Goal: Task Accomplishment & Management: Complete application form

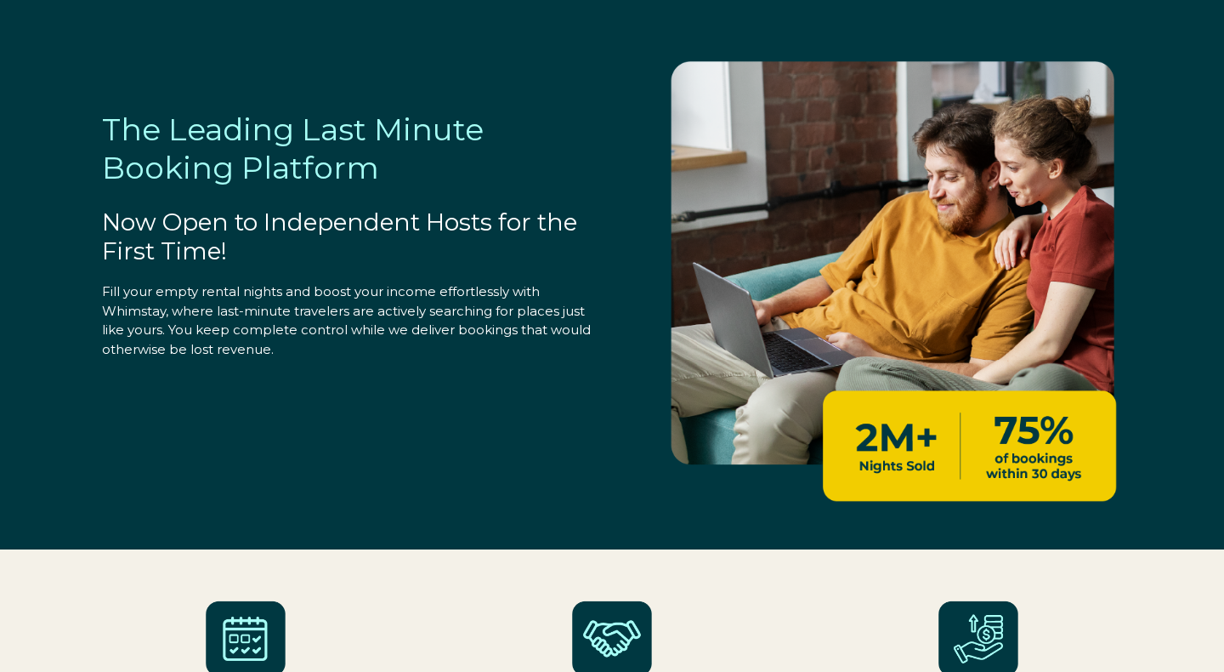
select select "US"
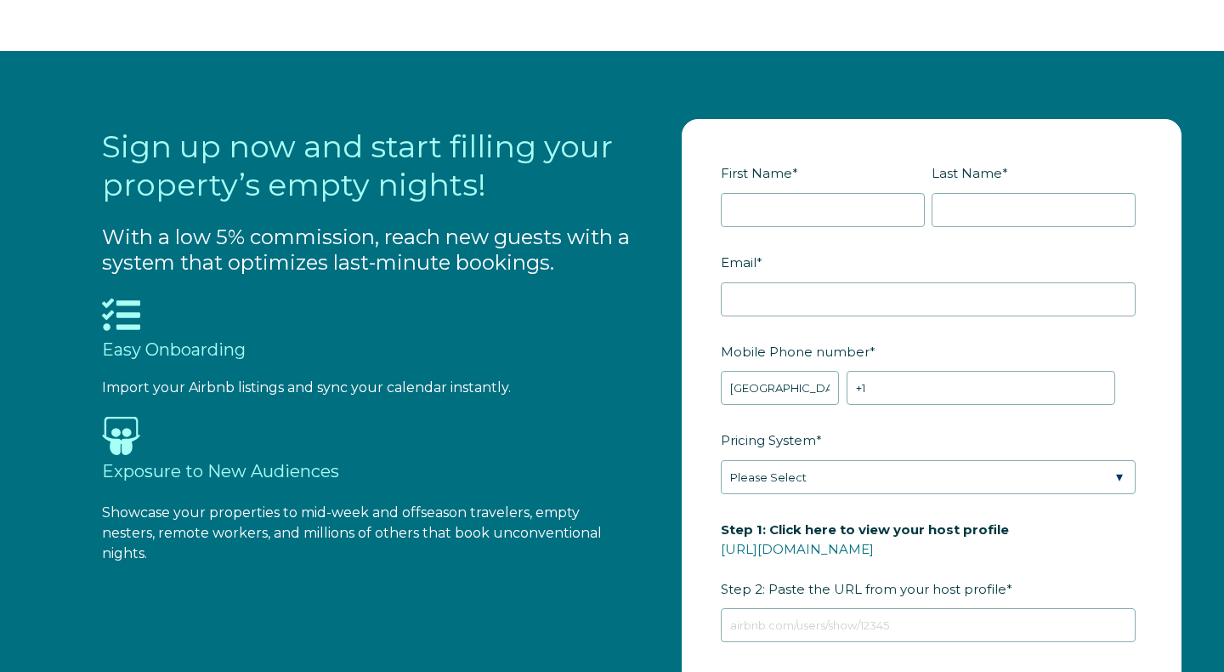
scroll to position [1703, 0]
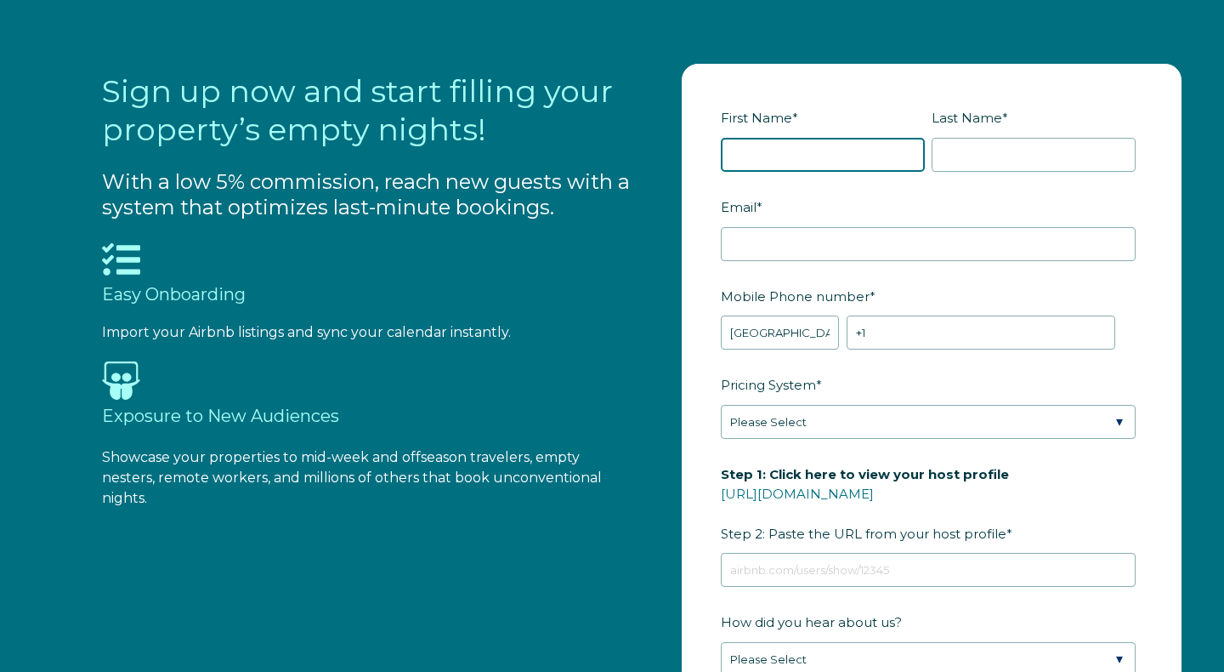
click at [786, 142] on input "First Name *" at bounding box center [823, 155] width 204 height 34
type input "[PERSON_NAME]"
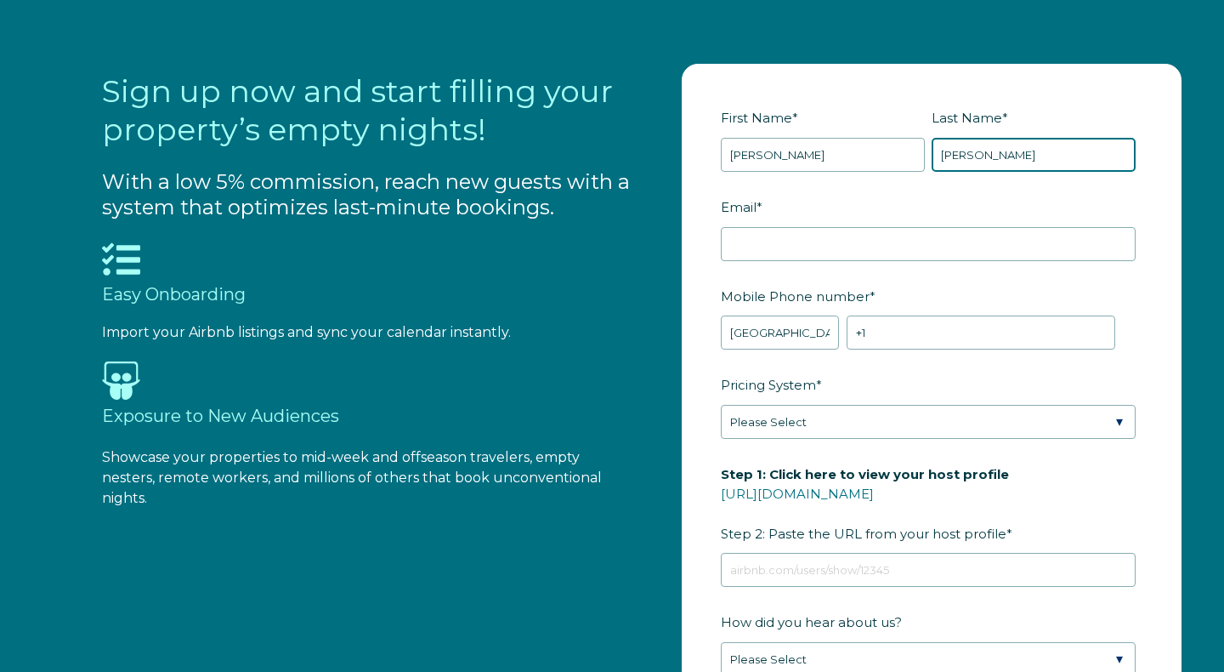
type input "[PERSON_NAME]"
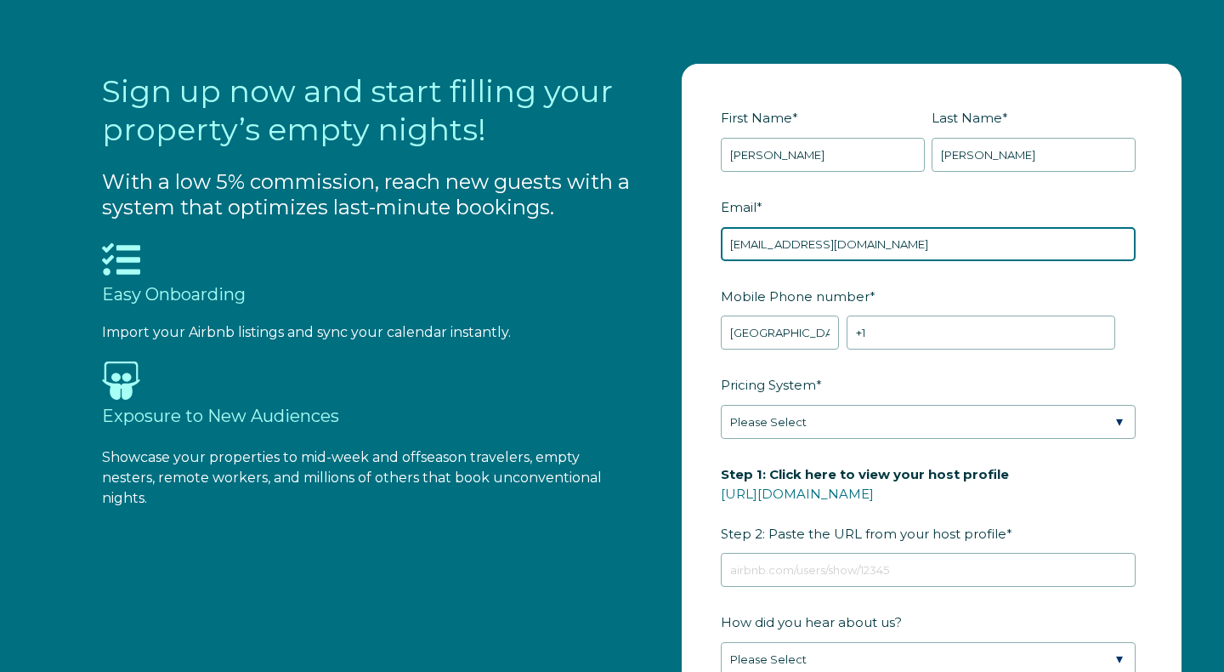
type input "[EMAIL_ADDRESS][DOMAIN_NAME]"
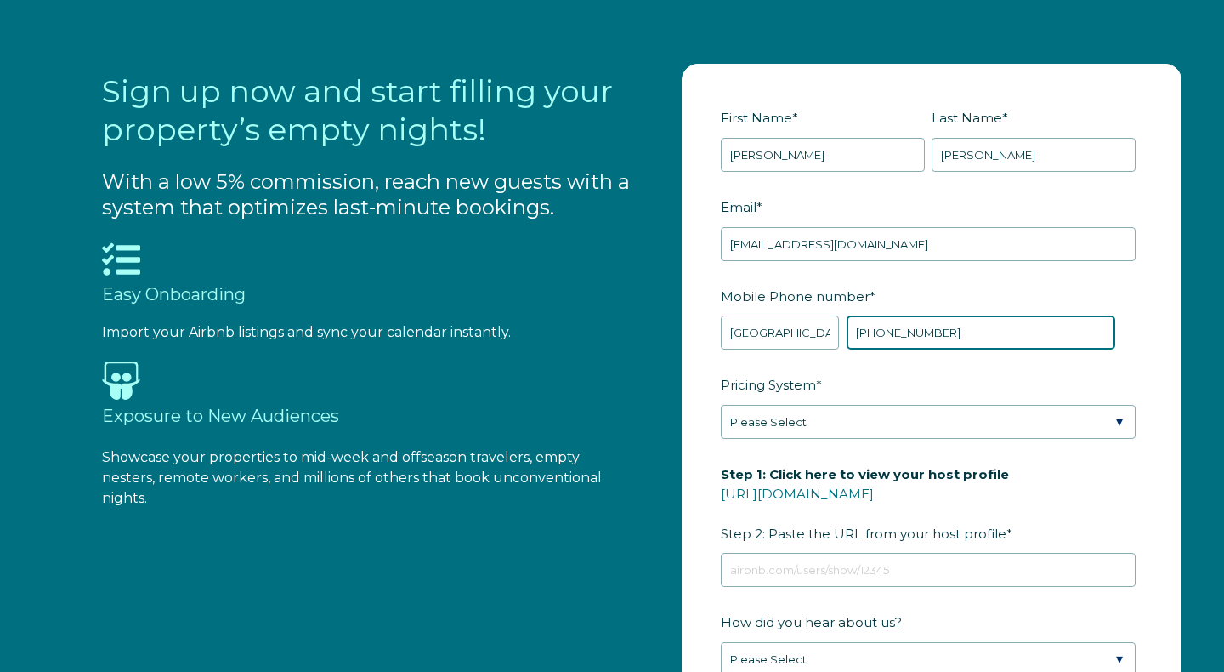
type input "[PHONE_NUMBER]"
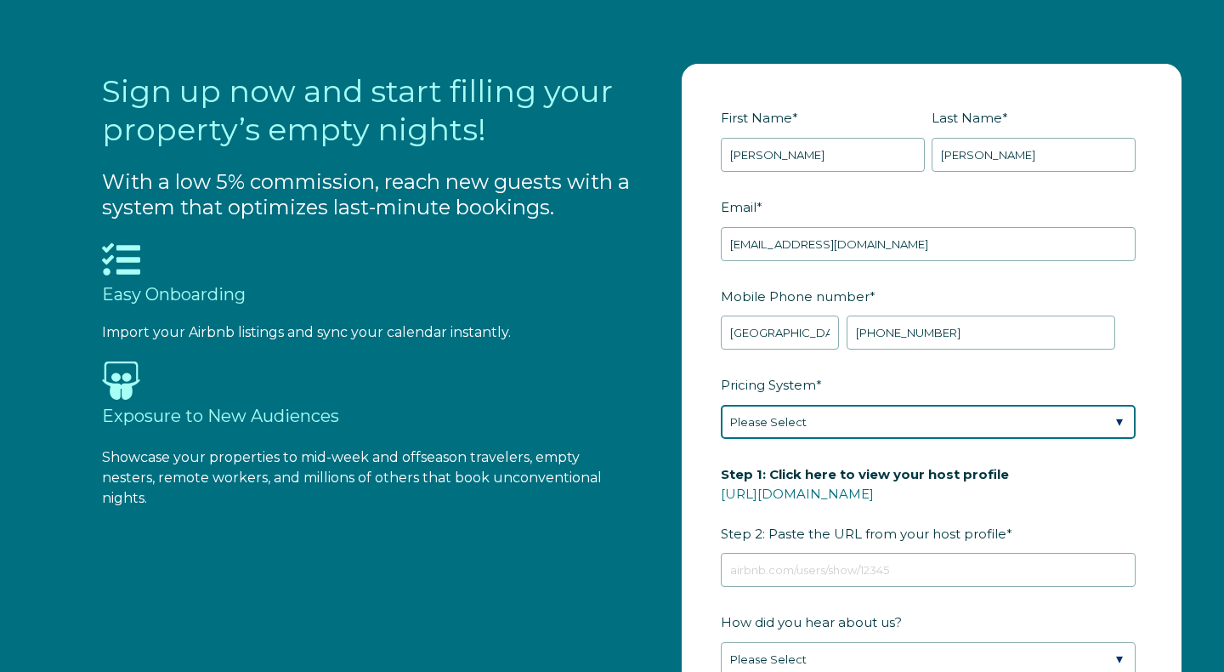
select select "Airbnb Smart Pricing"
click option "Airbnb Smart Pricing" at bounding box center [0, 0] width 0 height 0
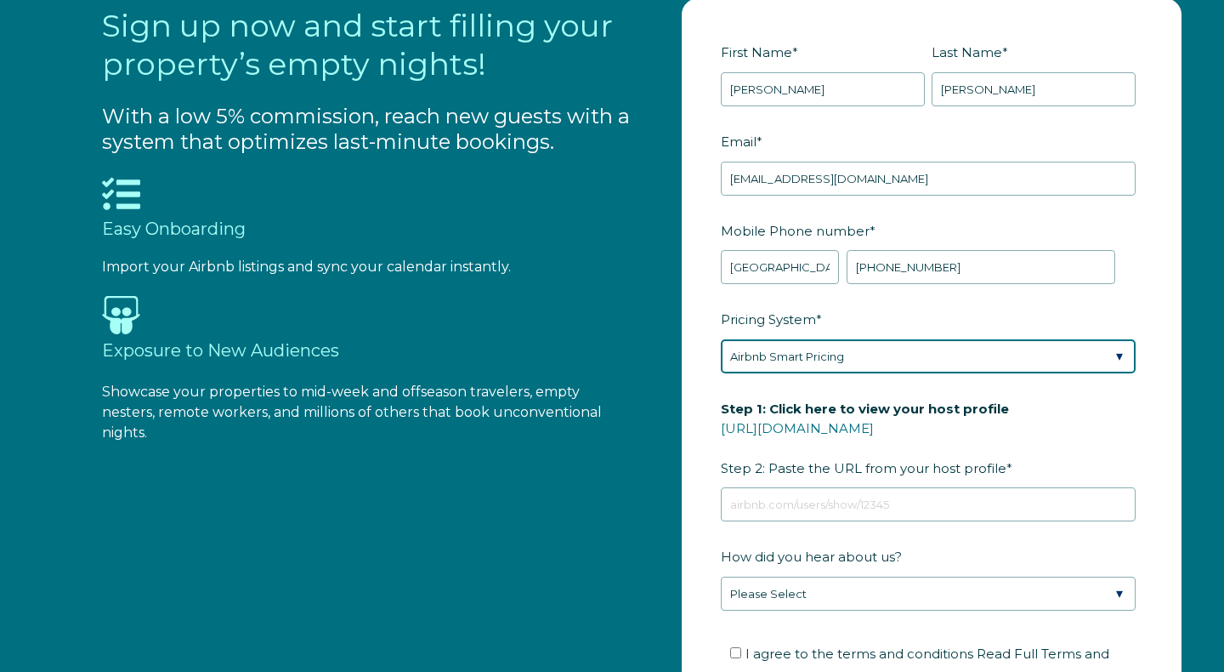
scroll to position [1769, 0]
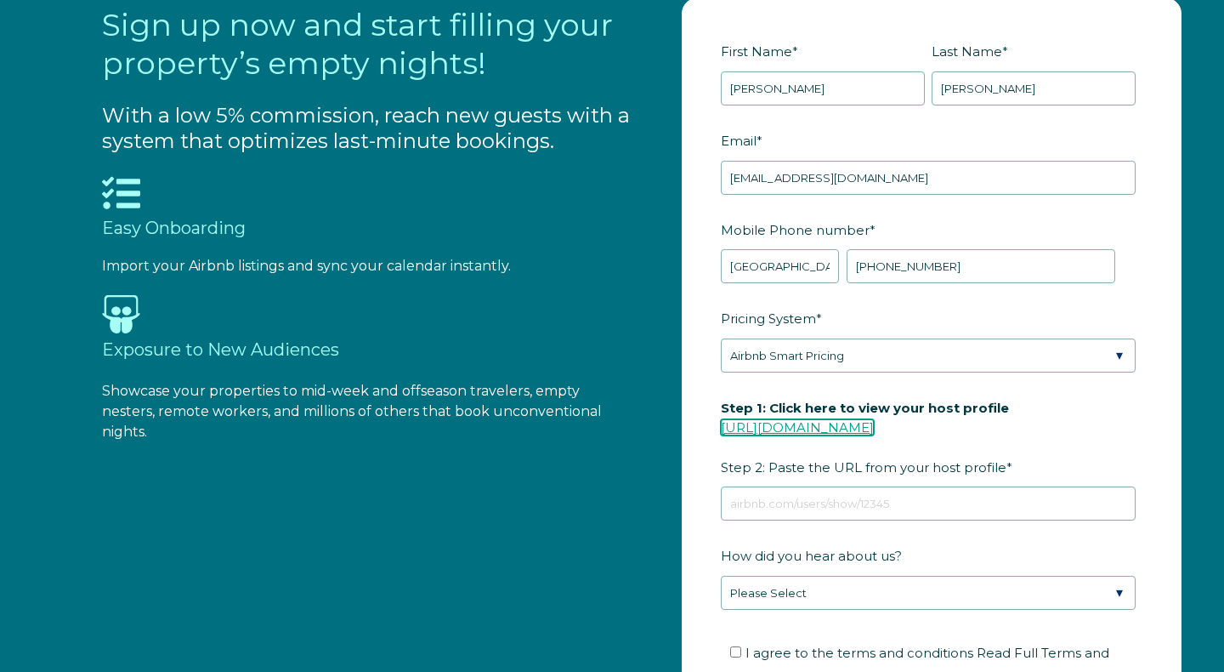
click at [848, 427] on link "[URL][DOMAIN_NAME]" at bounding box center [797, 427] width 153 height 16
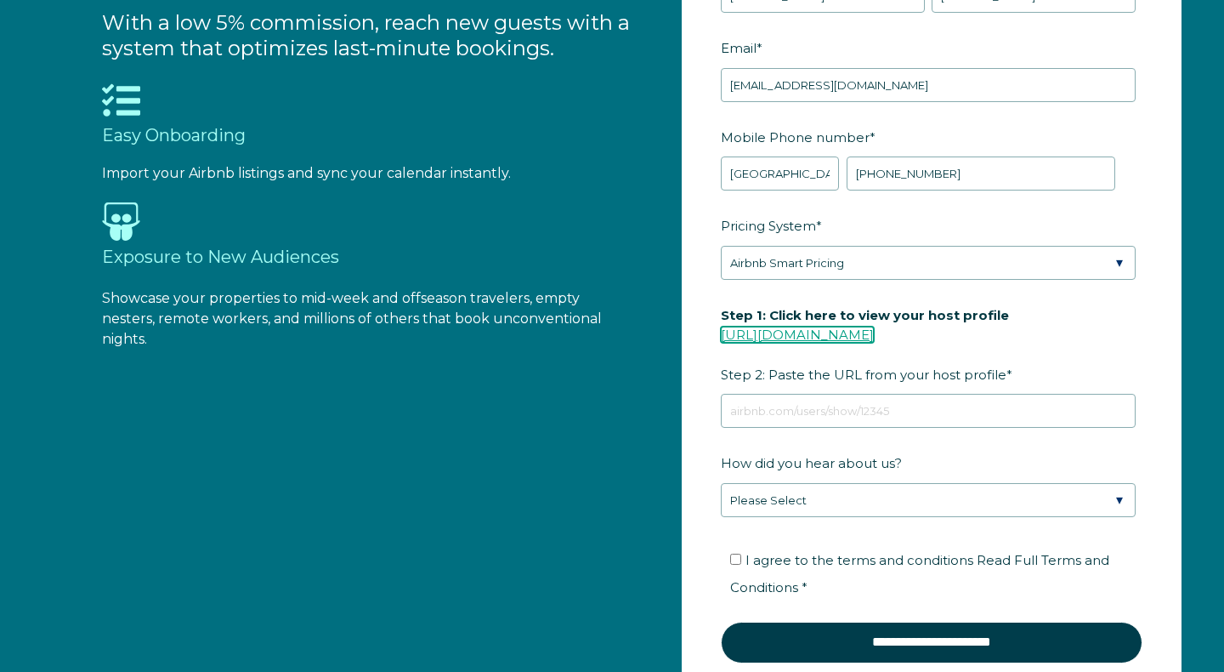
scroll to position [1866, 0]
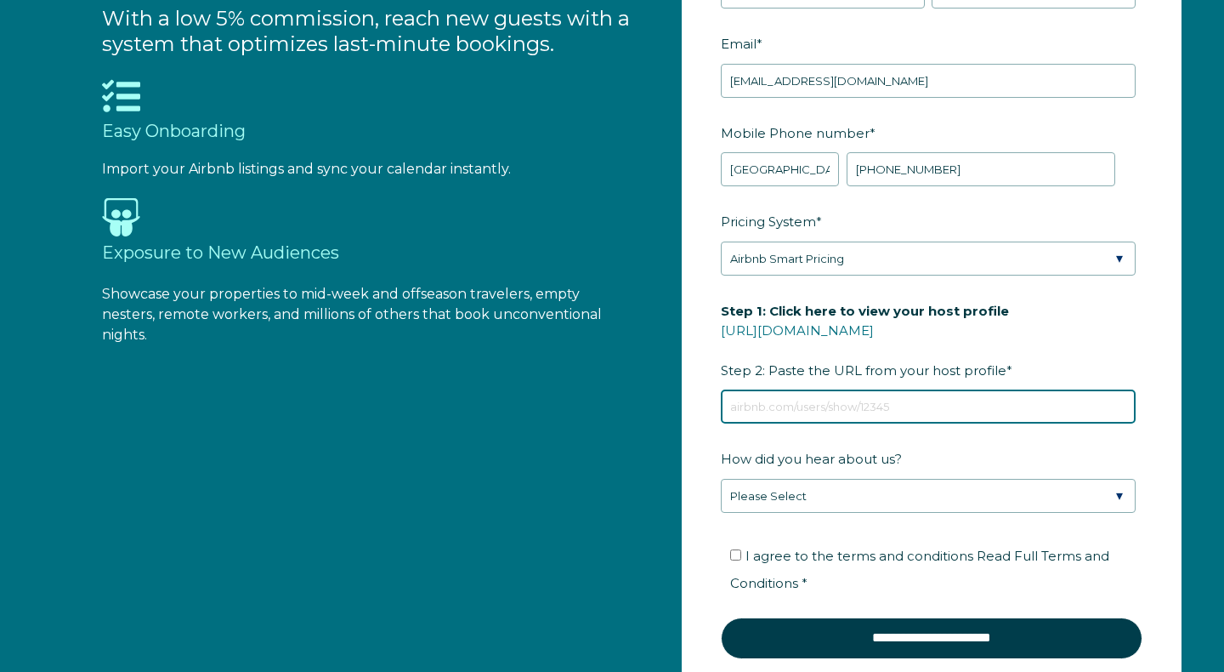
click at [794, 403] on input "Step 1: Click here to view your host profile [URL][DOMAIN_NAME] Step 2: Paste t…" at bounding box center [928, 406] width 415 height 34
paste input "[URL][DOMAIN_NAME]"
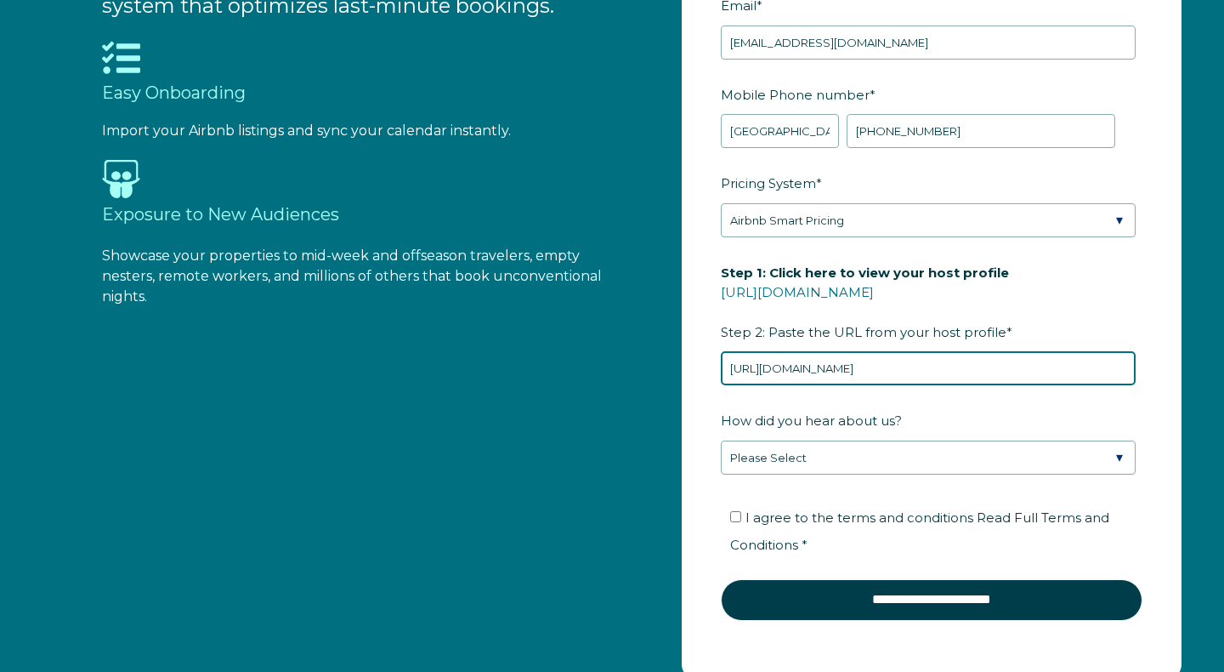
scroll to position [1907, 0]
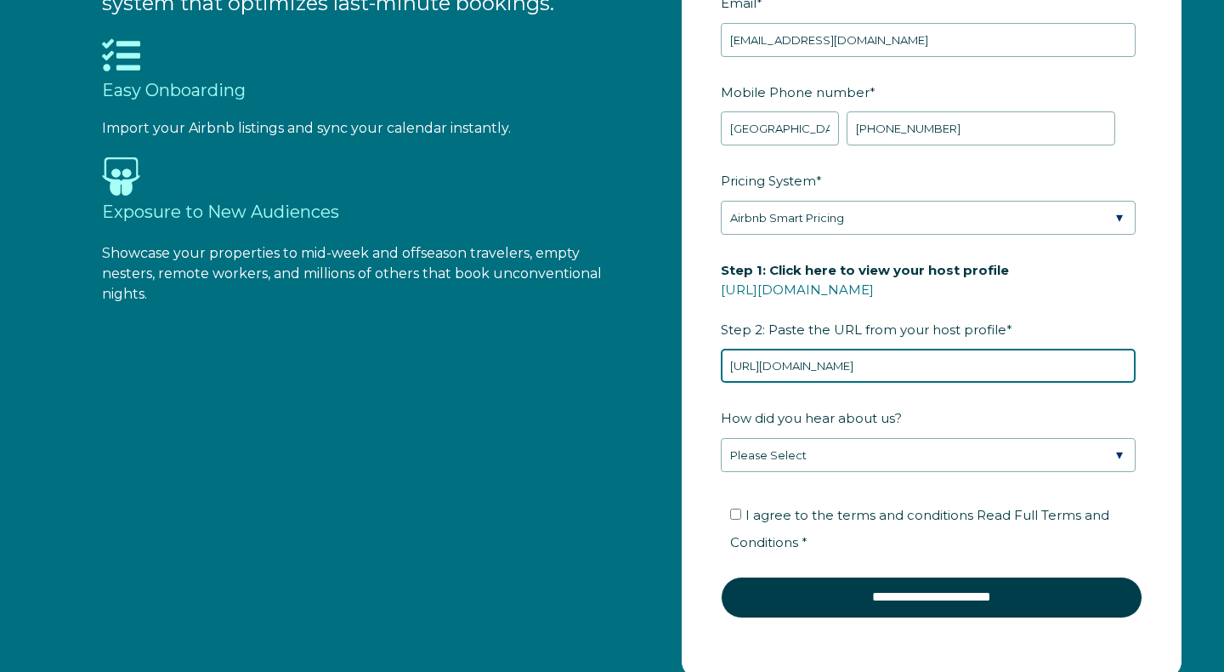
type input "[URL][DOMAIN_NAME]"
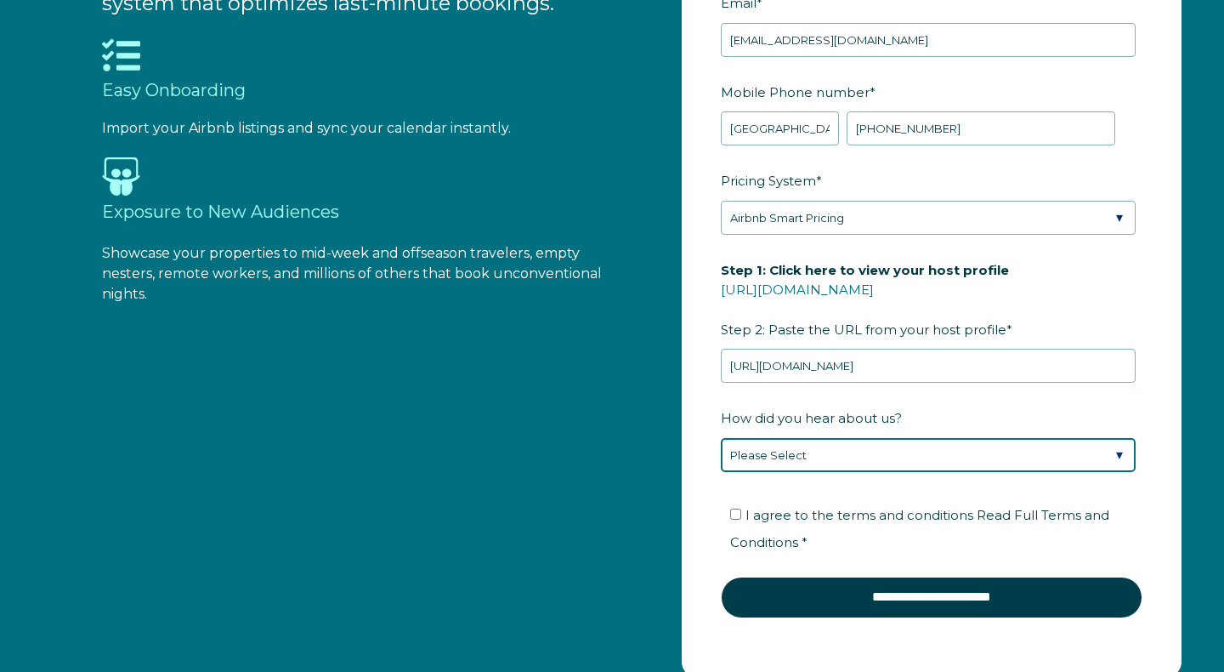
select select "Google Search"
click option "Found Whimstay through a Google search" at bounding box center [0, 0] width 0 height 0
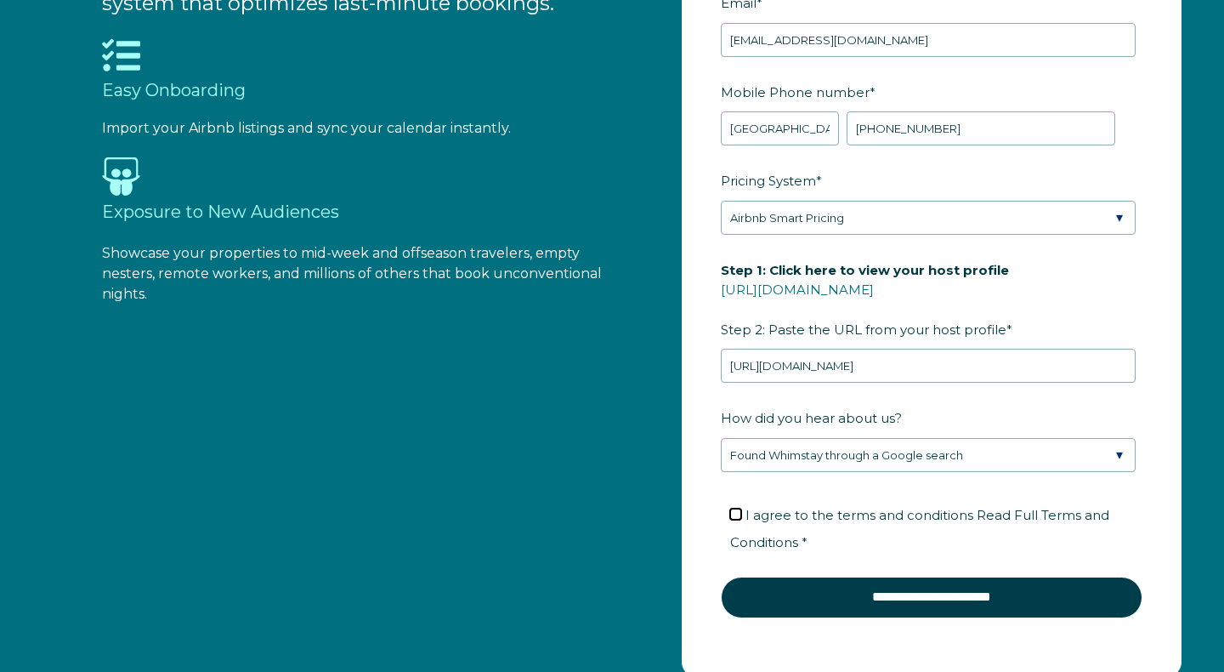
click at [738, 514] on input "I agree to the terms and conditions Read Full Terms and Conditions *" at bounding box center [735, 513] width 11 height 11
checkbox input "true"
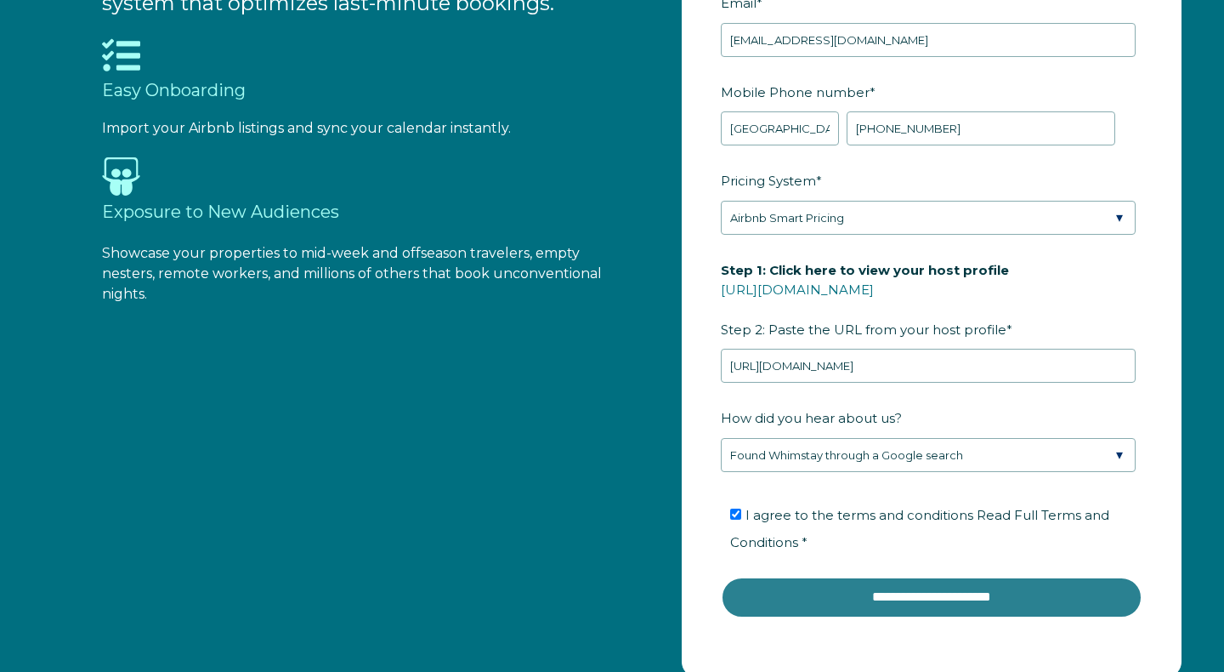
click at [862, 593] on input "**********" at bounding box center [932, 596] width 422 height 41
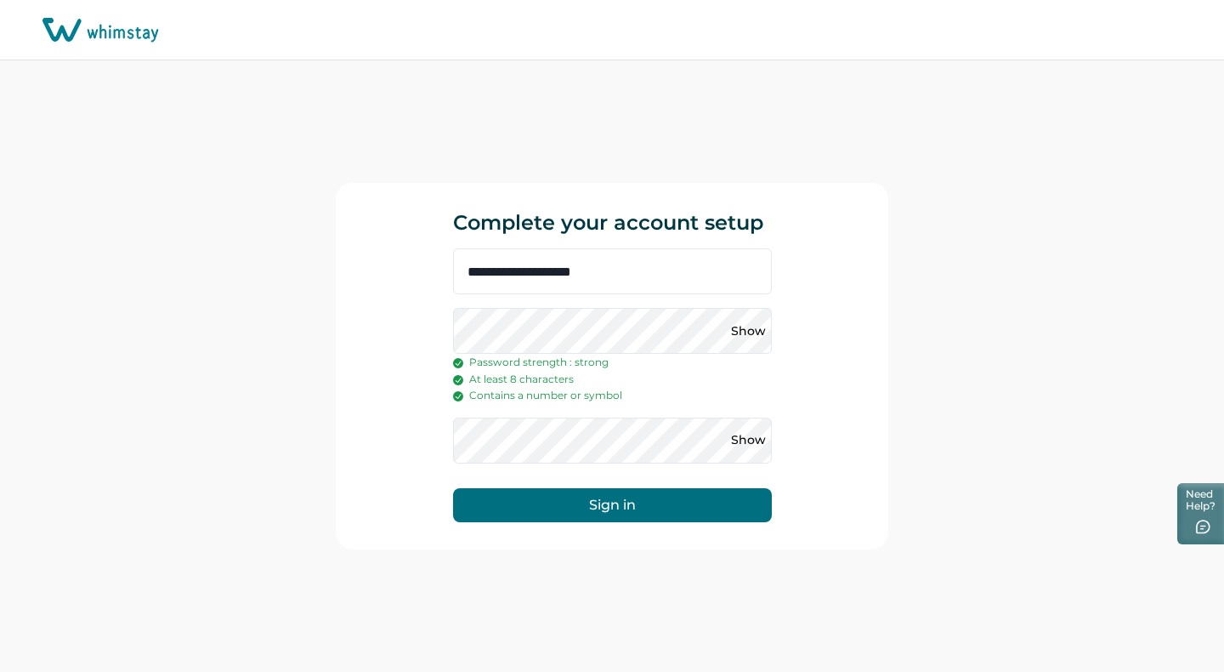
click at [609, 508] on button "Sign in" at bounding box center [612, 505] width 319 height 34
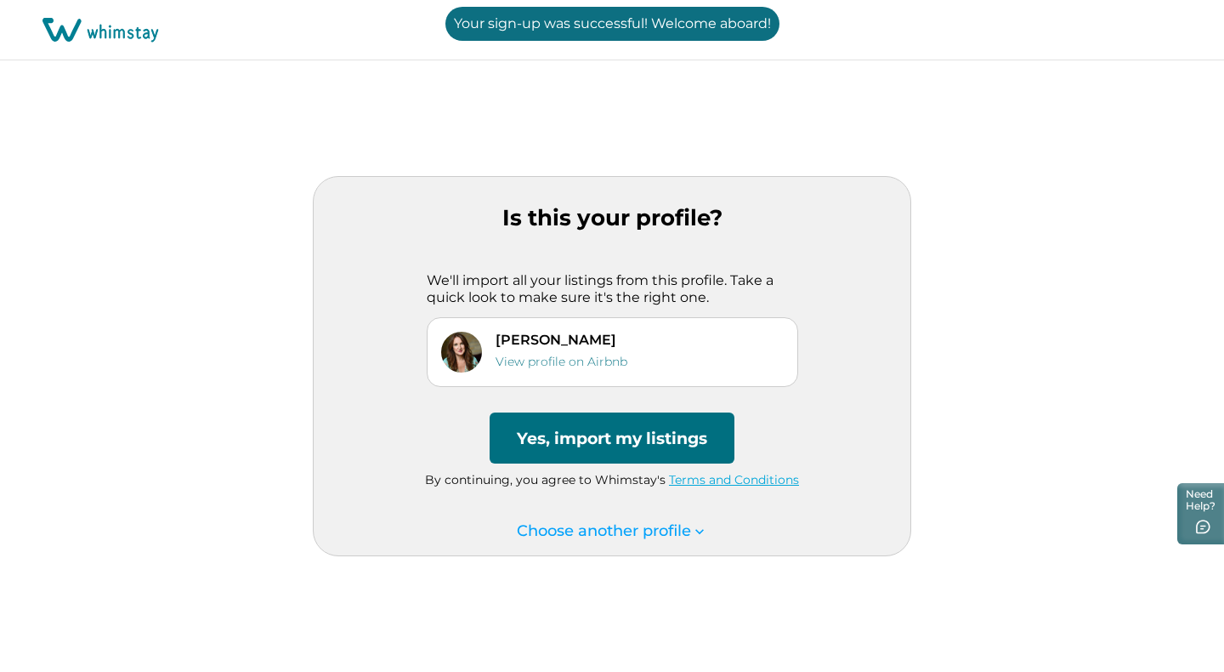
click at [593, 438] on button "Yes, import my listings" at bounding box center [612, 437] width 245 height 51
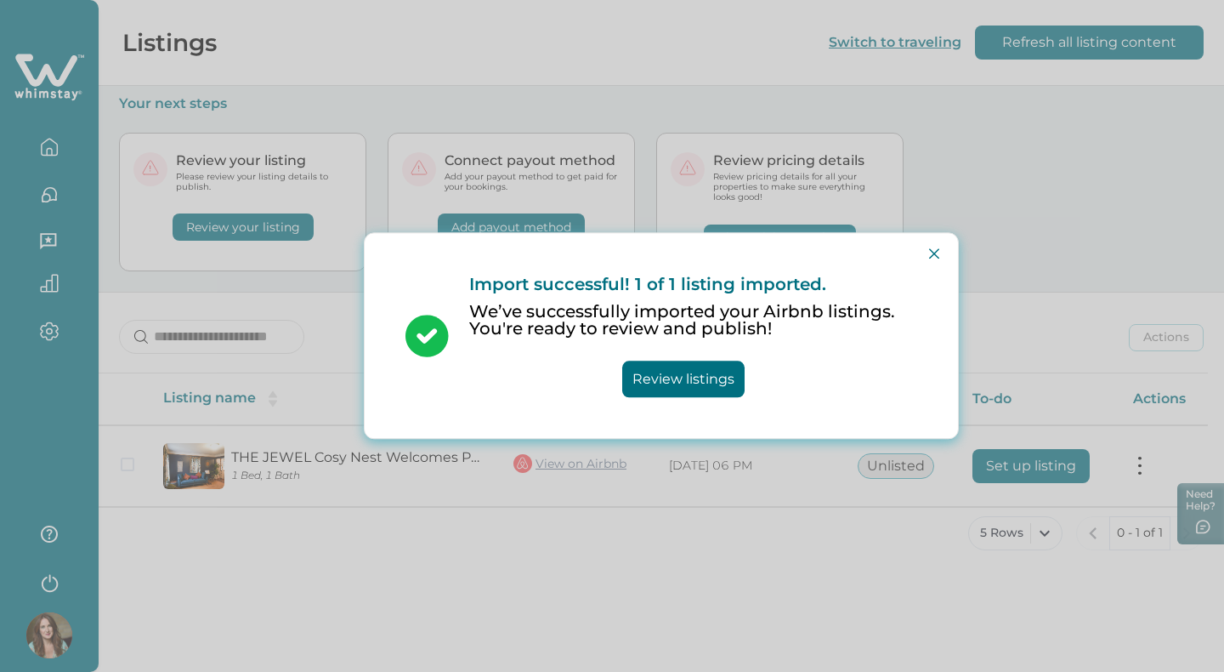
click at [692, 361] on button "Review listings" at bounding box center [683, 379] width 122 height 37
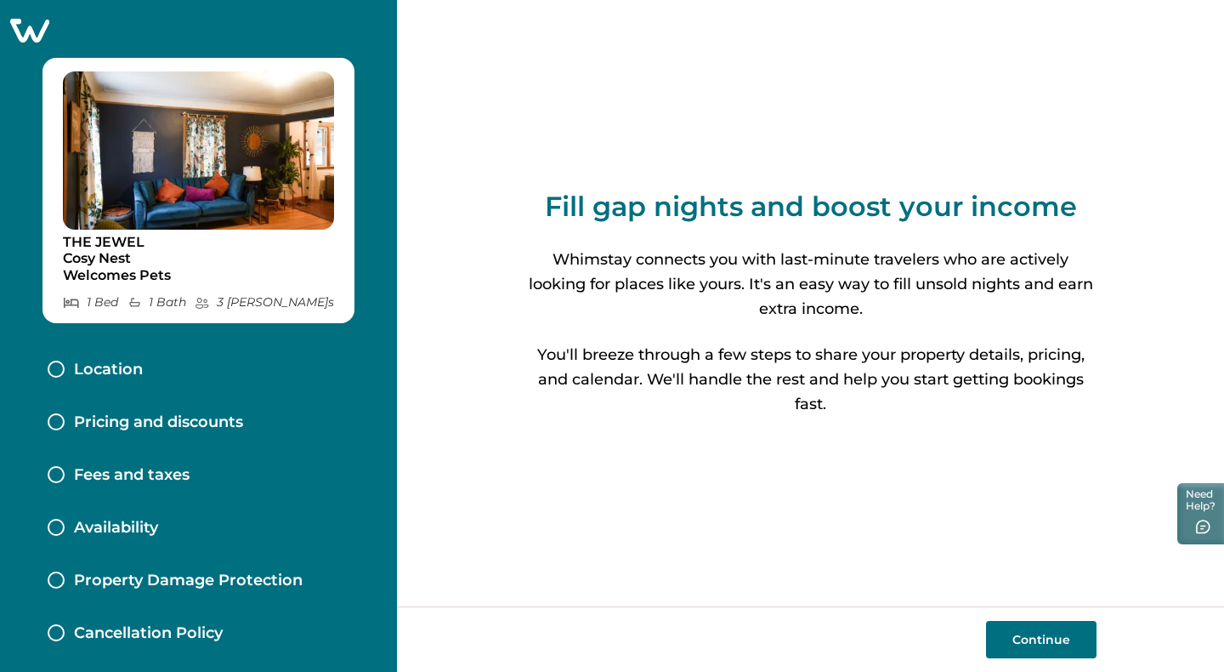
click at [1049, 637] on button "Continue" at bounding box center [1041, 639] width 111 height 37
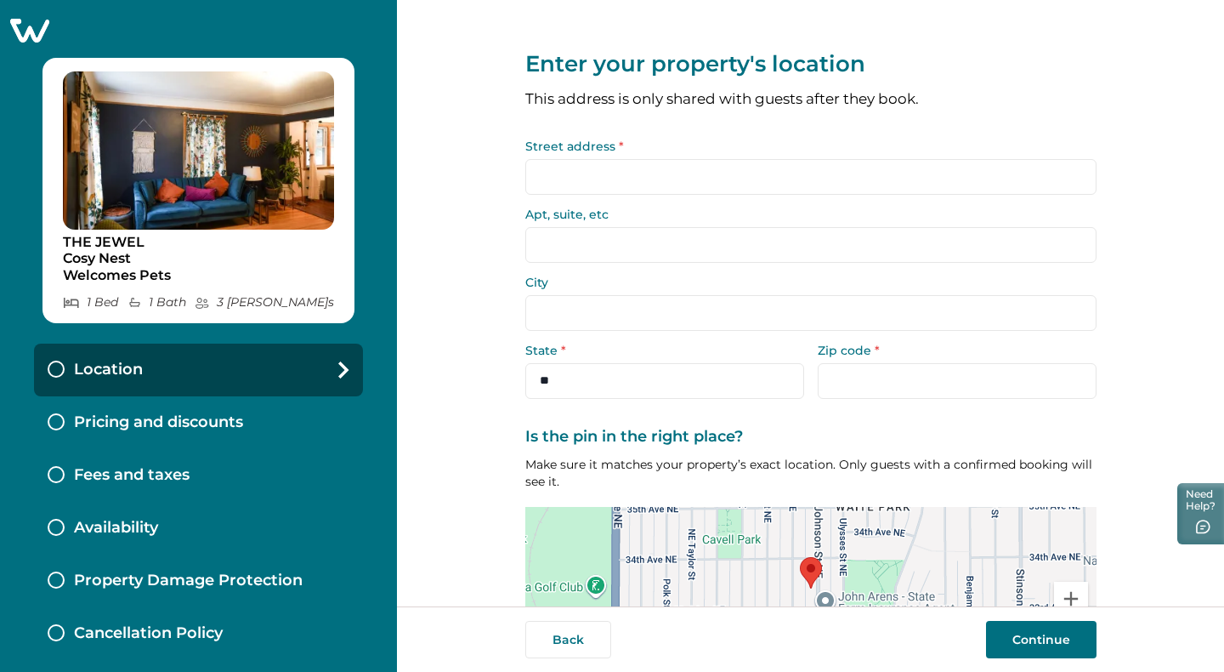
click at [738, 178] on input "Street address *" at bounding box center [810, 177] width 571 height 36
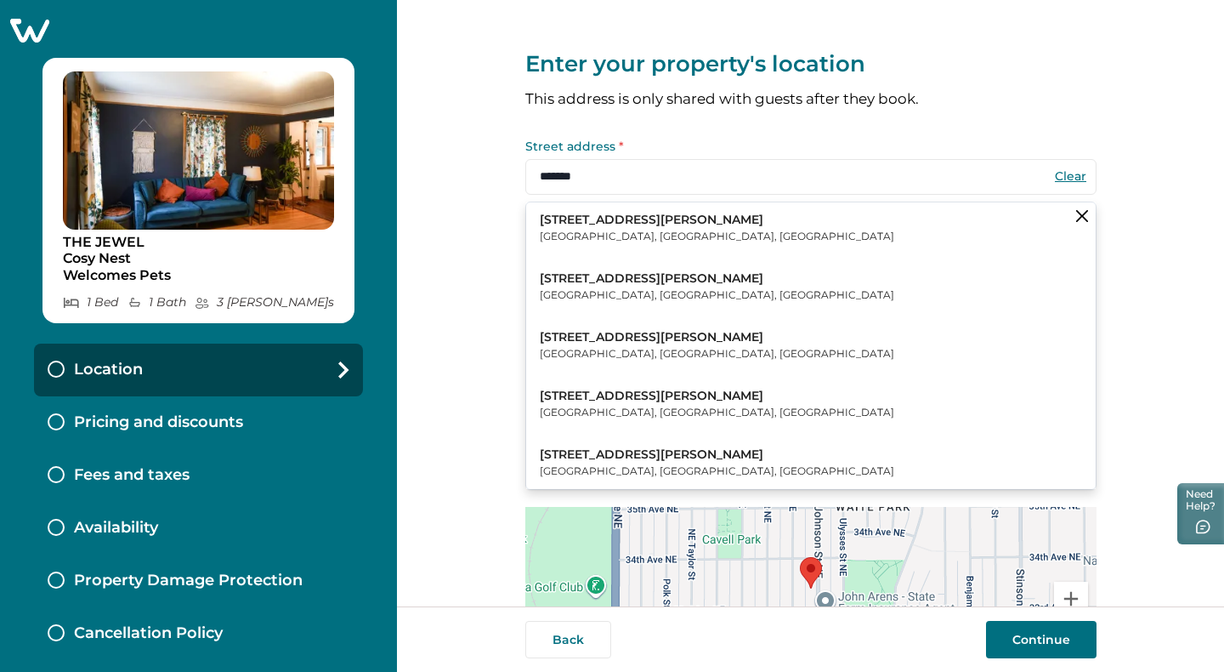
click at [689, 232] on p "Minneapolis, MN, USA" at bounding box center [717, 236] width 355 height 17
type input "**********"
select select "**"
type input "*****"
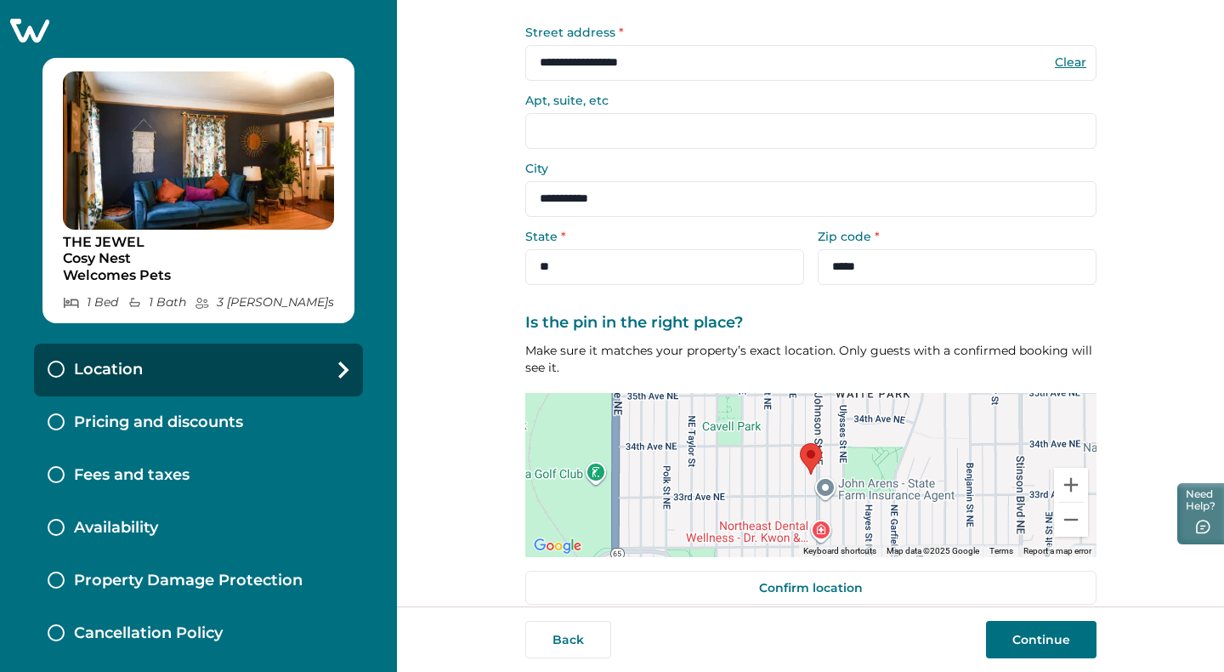
scroll to position [136, 0]
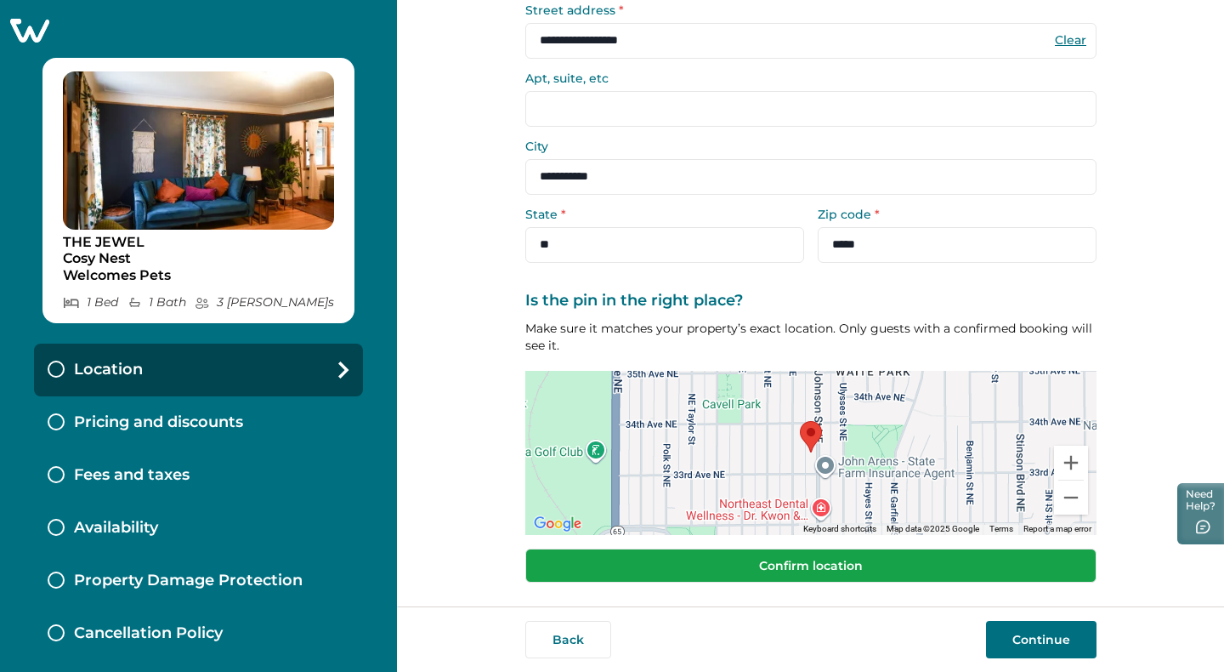
click at [871, 564] on button "Confirm location" at bounding box center [810, 565] width 571 height 34
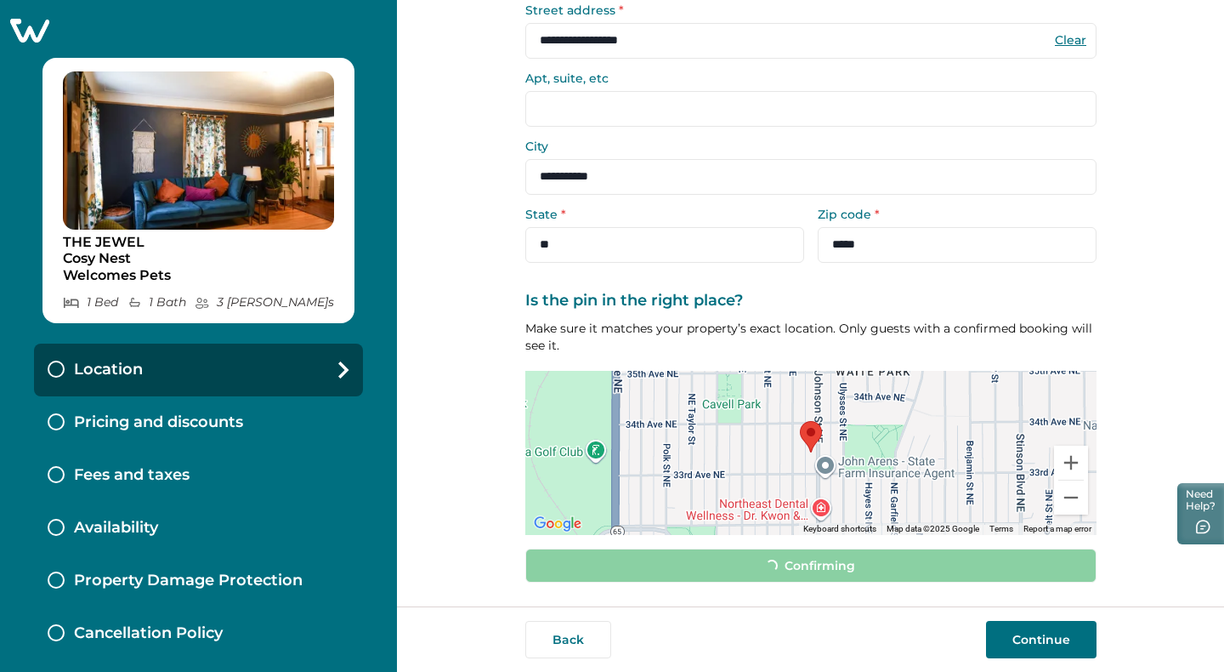
scroll to position [125, 0]
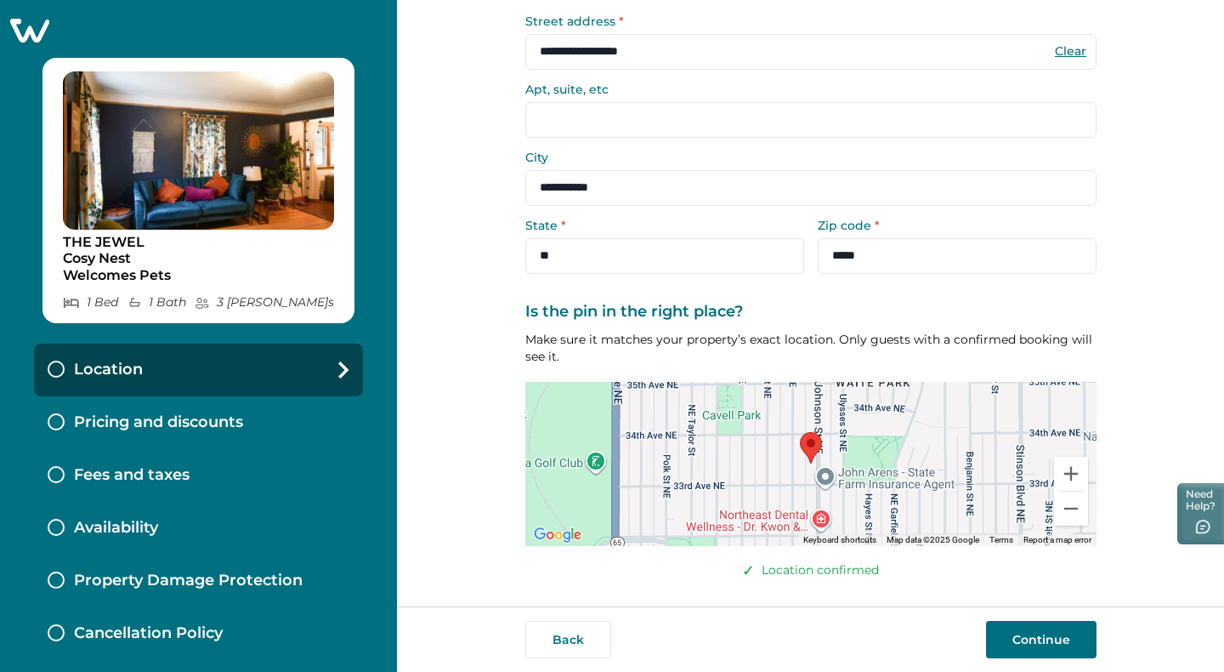
click at [1027, 644] on button "Continue" at bounding box center [1041, 639] width 111 height 37
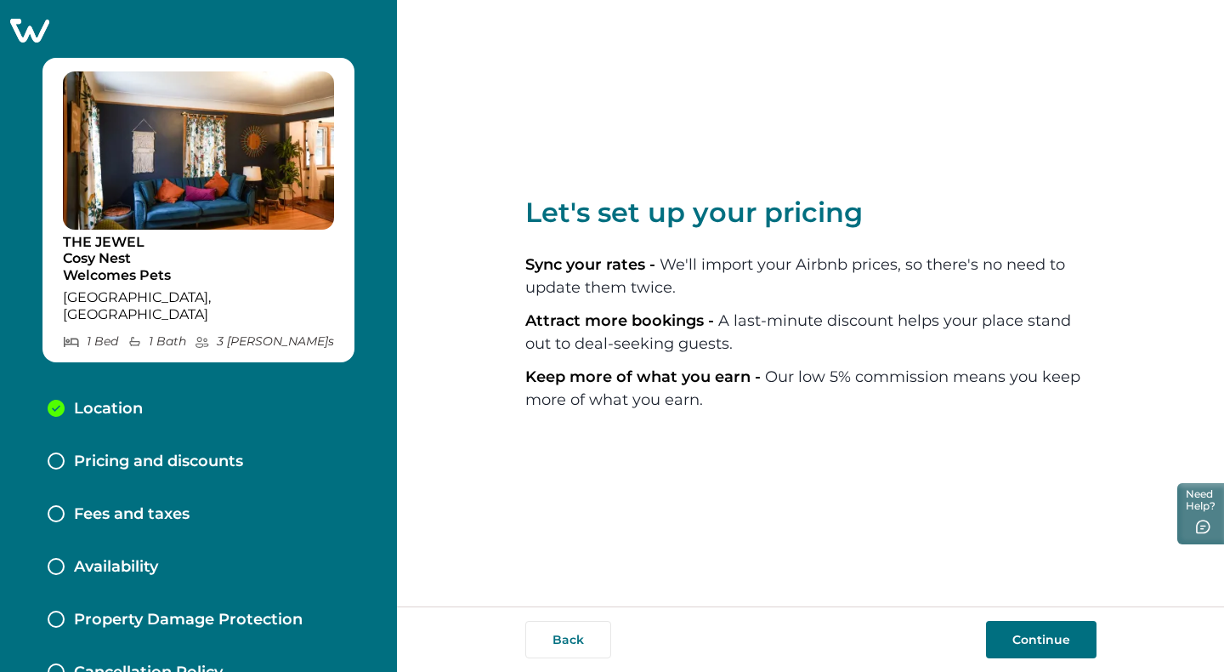
click at [1049, 635] on button "Continue" at bounding box center [1041, 639] width 111 height 37
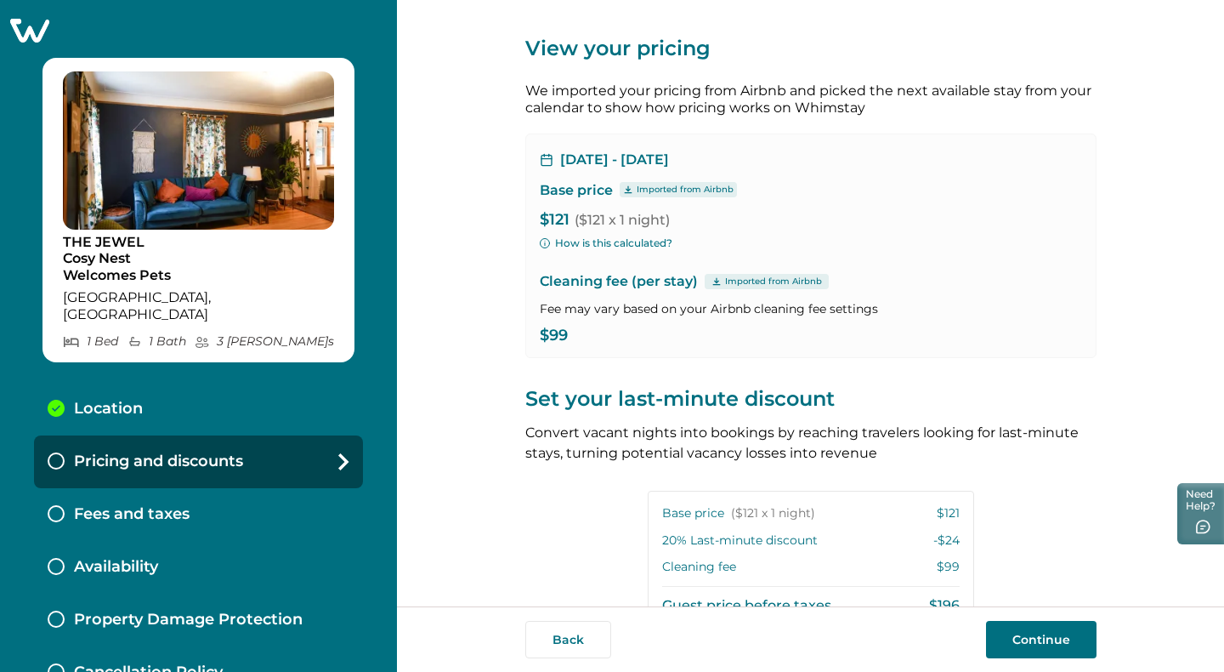
scroll to position [18, 0]
click at [638, 245] on button "How is this calculated?" at bounding box center [606, 241] width 133 height 15
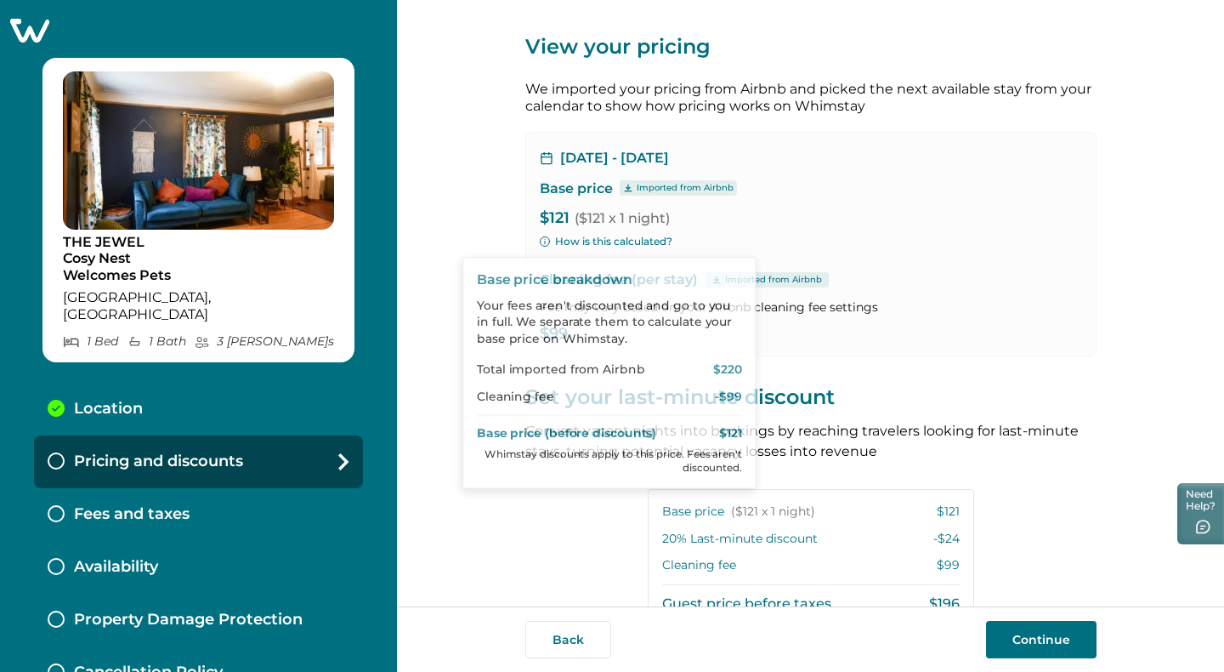
click at [765, 222] on p "$121 ($121 x 1 night)" at bounding box center [811, 218] width 542 height 17
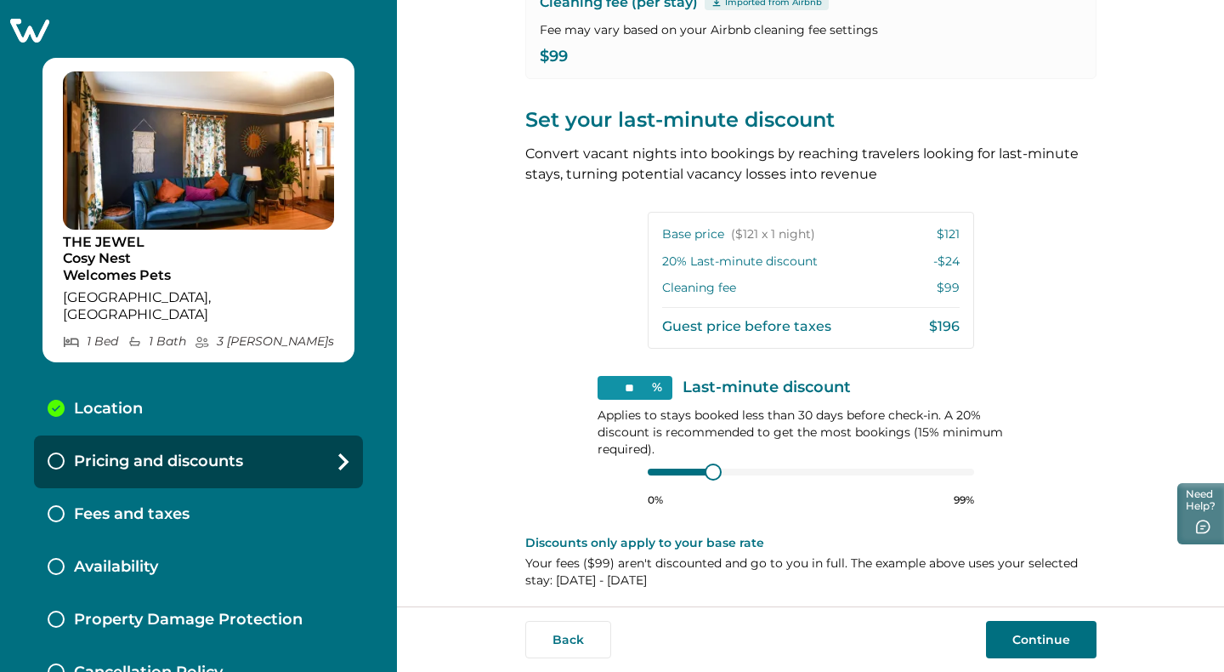
scroll to position [302, 0]
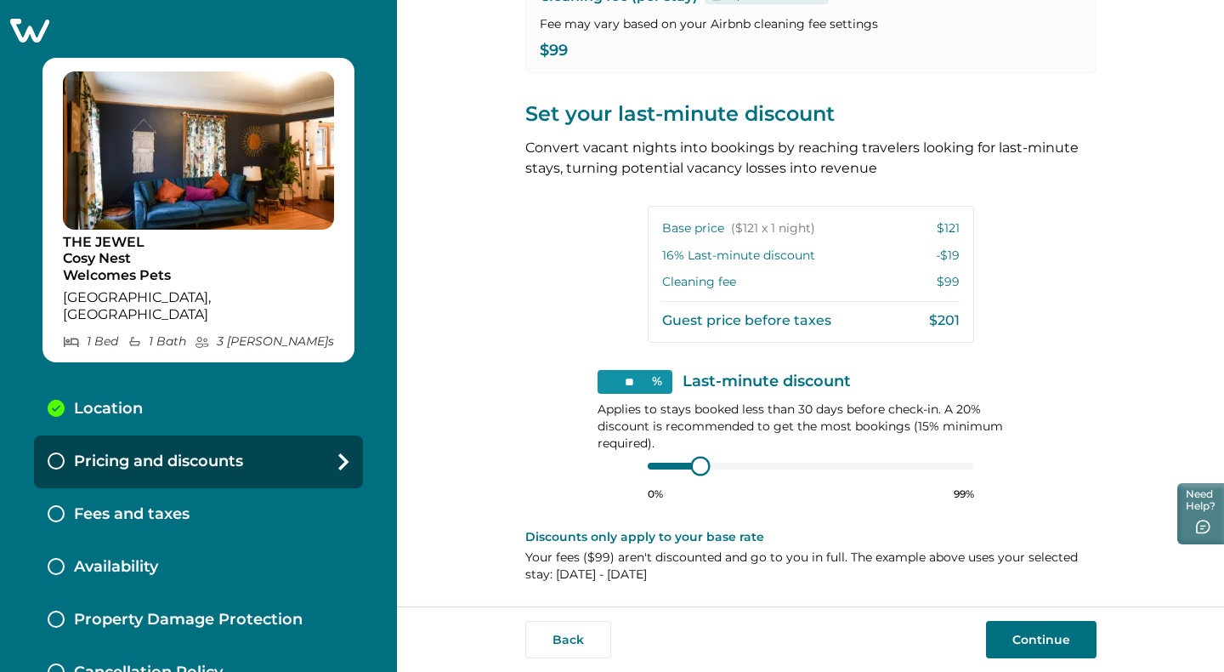
type input "**"
click at [676, 462] on div at bounding box center [811, 466] width 326 height 14
click at [682, 464] on div at bounding box center [811, 466] width 326 height 14
click at [1012, 639] on button "Continue" at bounding box center [1041, 639] width 111 height 37
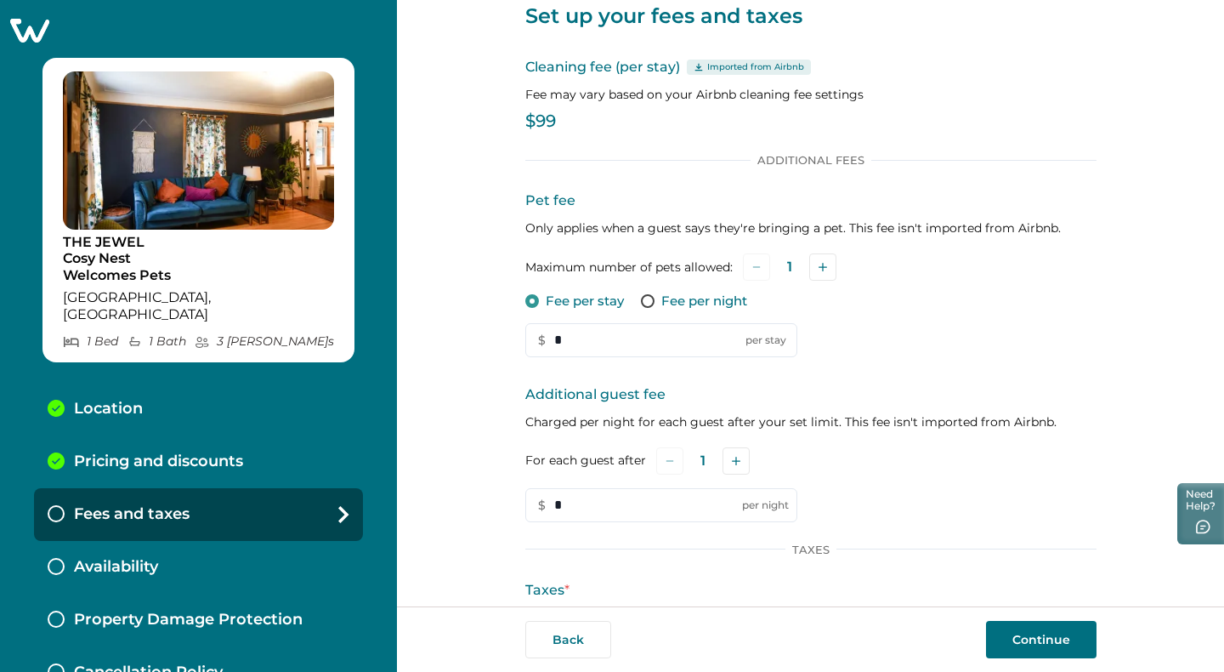
scroll to position [48, 0]
click at [827, 264] on button "Add" at bounding box center [822, 267] width 27 height 27
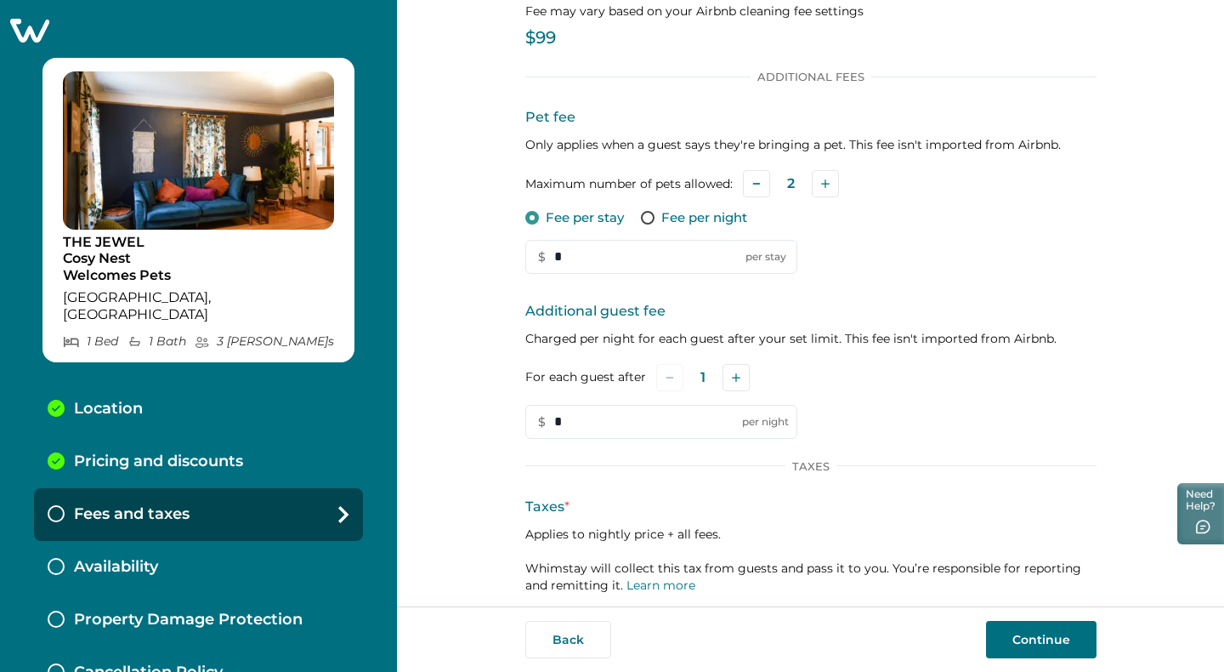
scroll to position [136, 0]
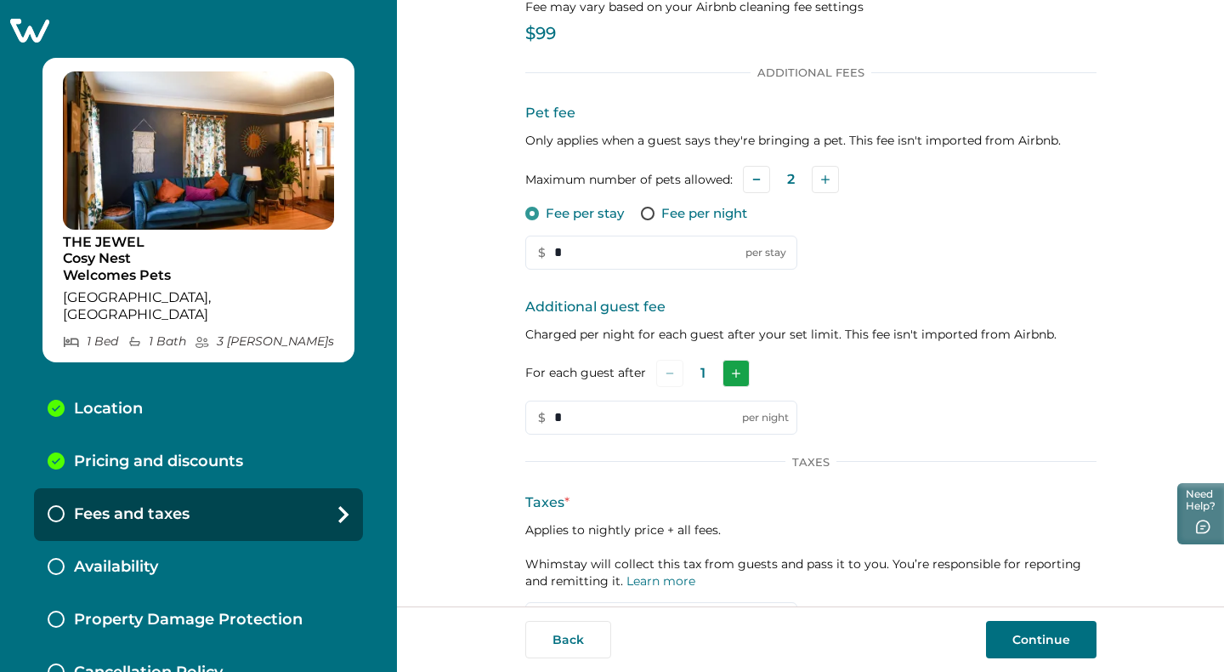
click at [740, 372] on button "Add" at bounding box center [736, 373] width 27 height 27
drag, startPoint x: 581, startPoint y: 419, endPoint x: 553, endPoint y: 419, distance: 28.9
click at [553, 419] on input "*" at bounding box center [661, 417] width 272 height 34
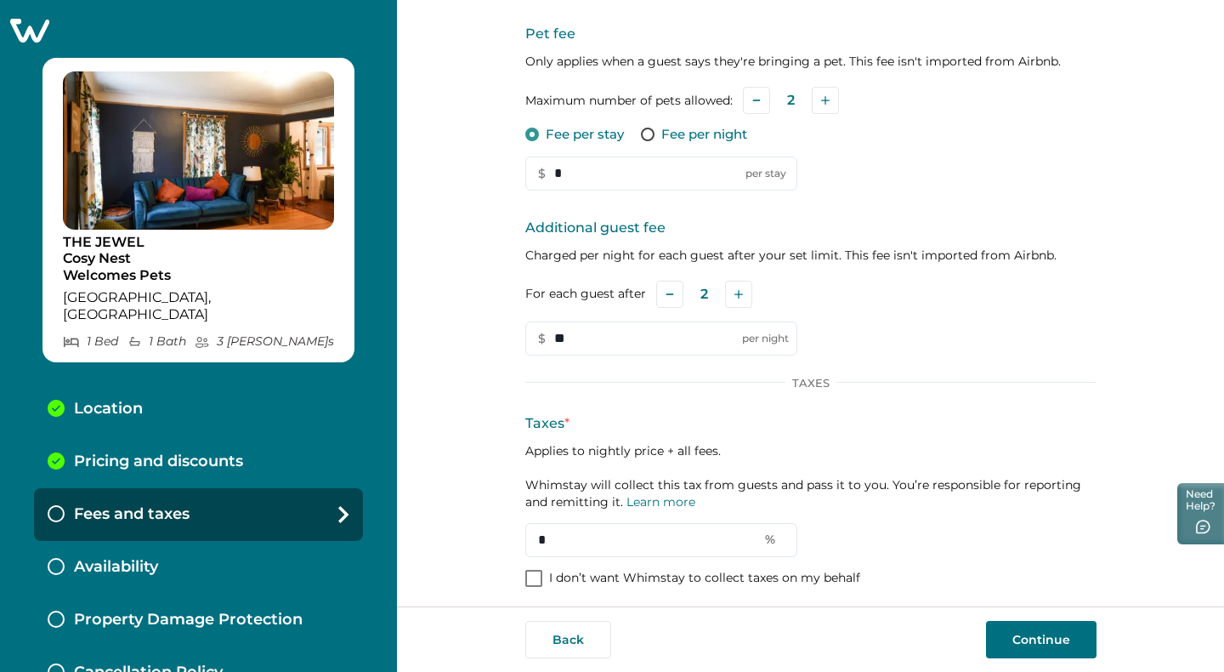
scroll to position [223, 0]
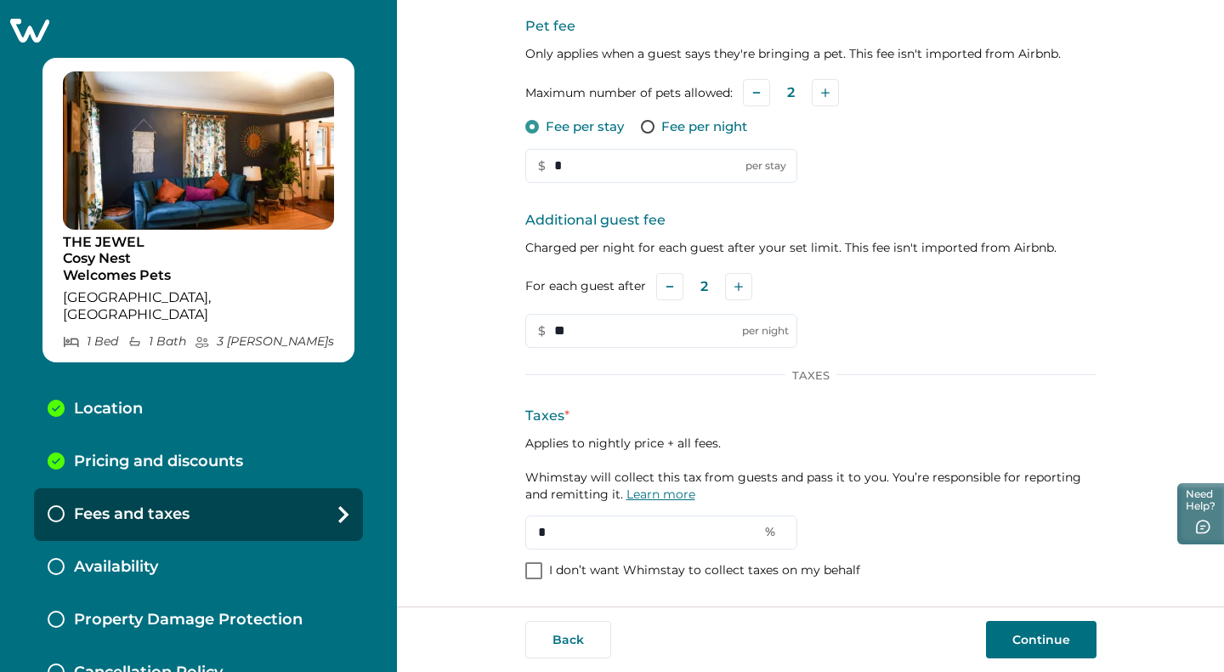
type input "**"
click at [686, 493] on link "Learn more" at bounding box center [661, 493] width 69 height 15
click at [565, 531] on input "*" at bounding box center [661, 532] width 272 height 34
type input "**"
click at [1051, 641] on button "Continue" at bounding box center [1041, 639] width 111 height 37
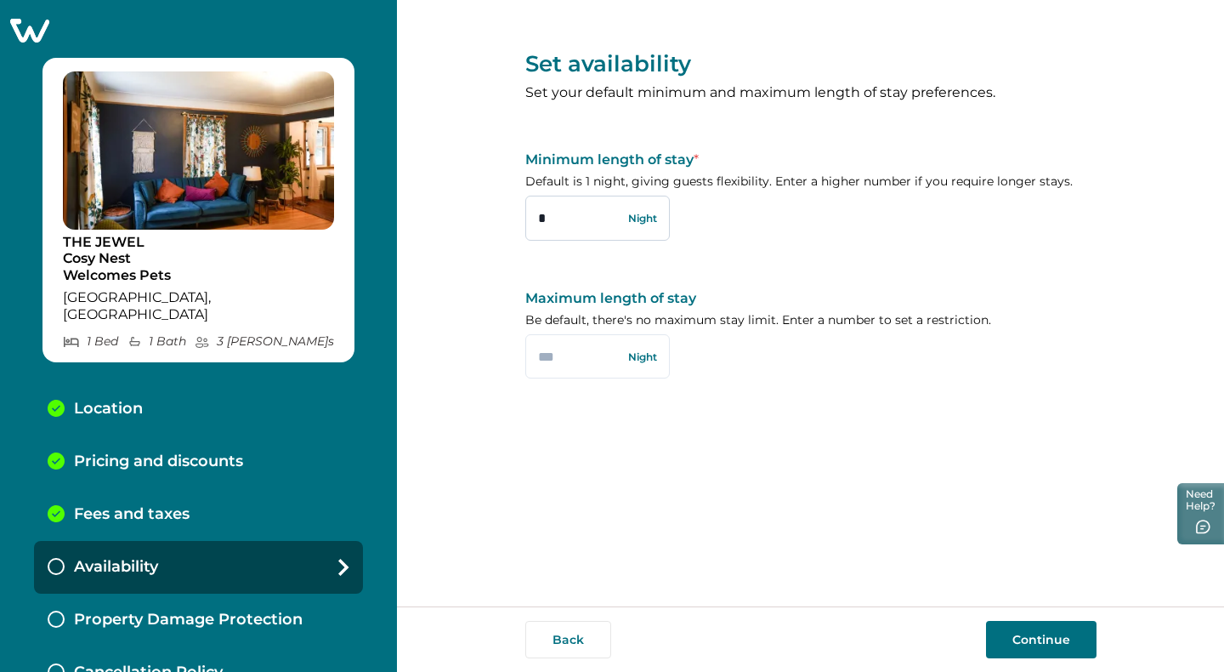
drag, startPoint x: 552, startPoint y: 219, endPoint x: 530, endPoint y: 218, distance: 22.1
click at [530, 218] on input "*" at bounding box center [597, 218] width 145 height 44
type input "*"
click at [570, 343] on input "text" at bounding box center [597, 356] width 145 height 44
type input "***"
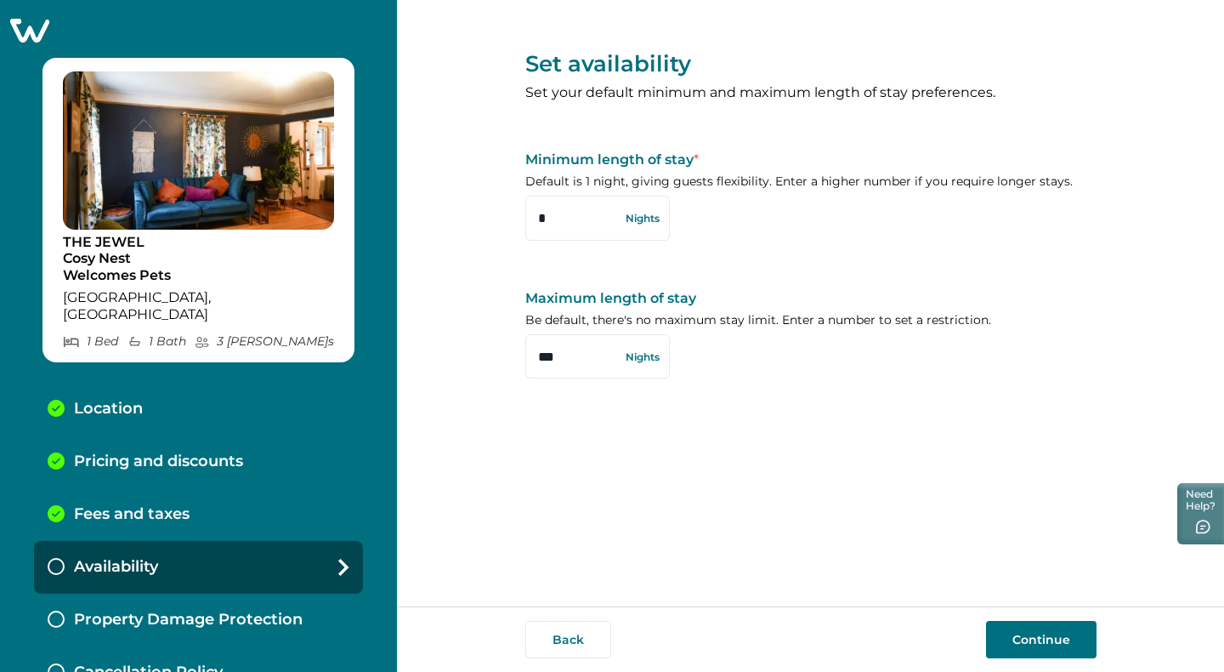
click at [1047, 642] on button "Continue" at bounding box center [1041, 639] width 111 height 37
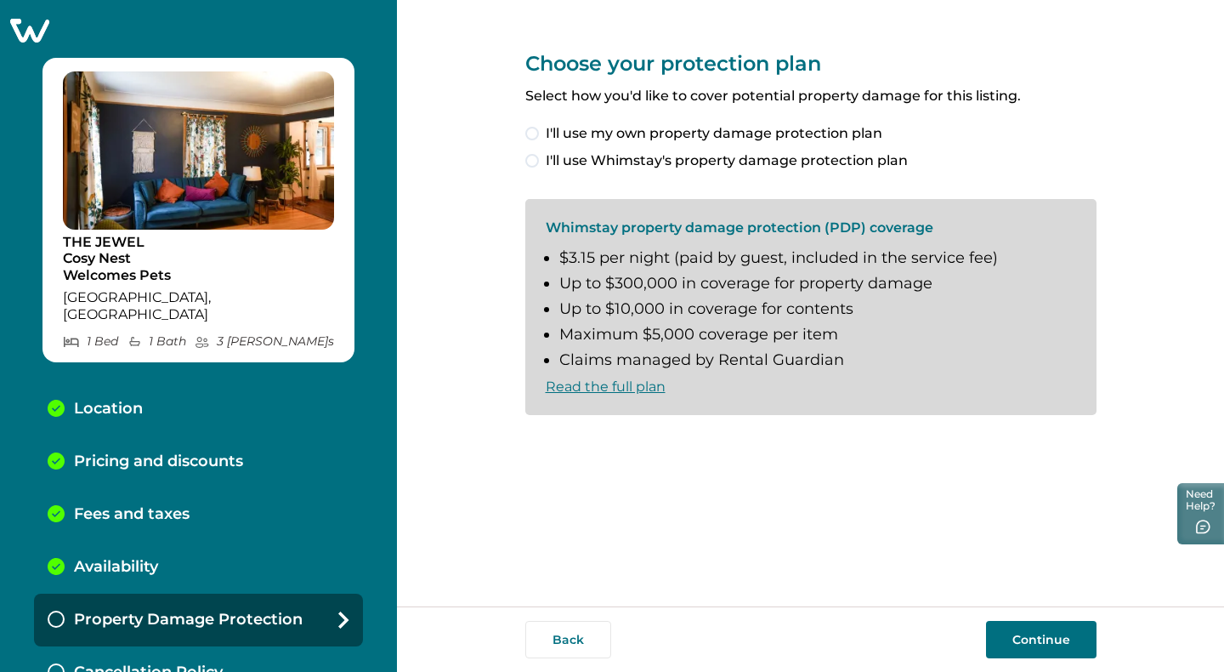
click at [536, 158] on span at bounding box center [532, 161] width 14 height 14
click at [538, 448] on span at bounding box center [532, 443] width 14 height 14
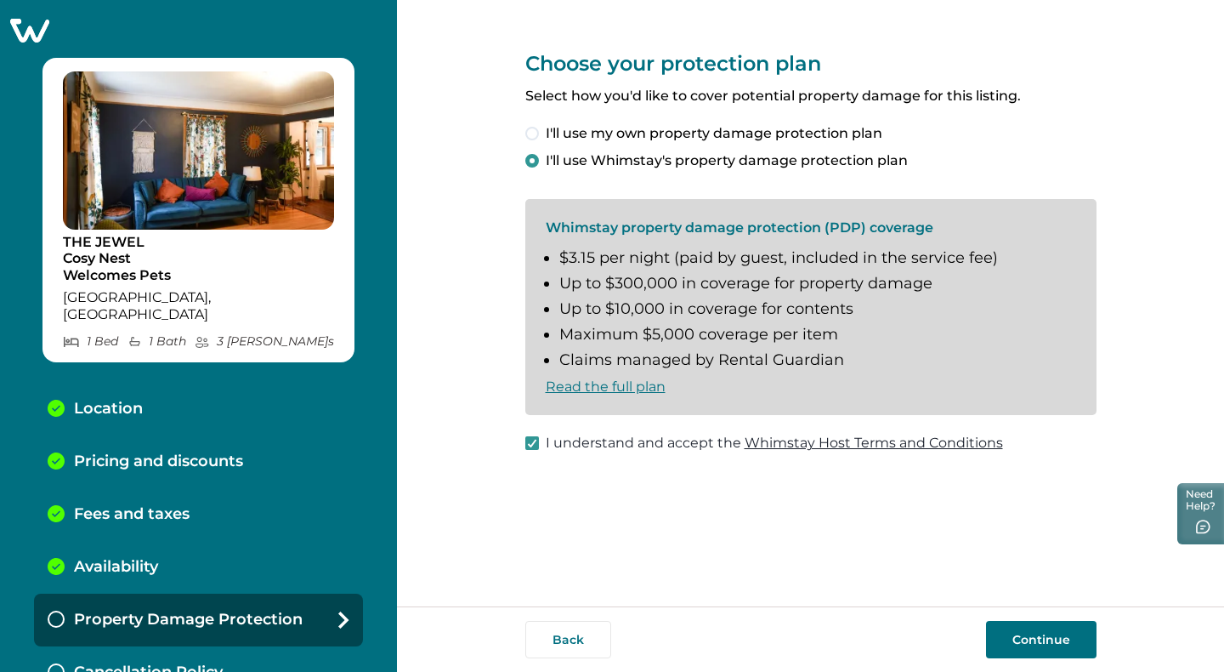
click at [1035, 638] on button "Continue" at bounding box center [1041, 639] width 111 height 37
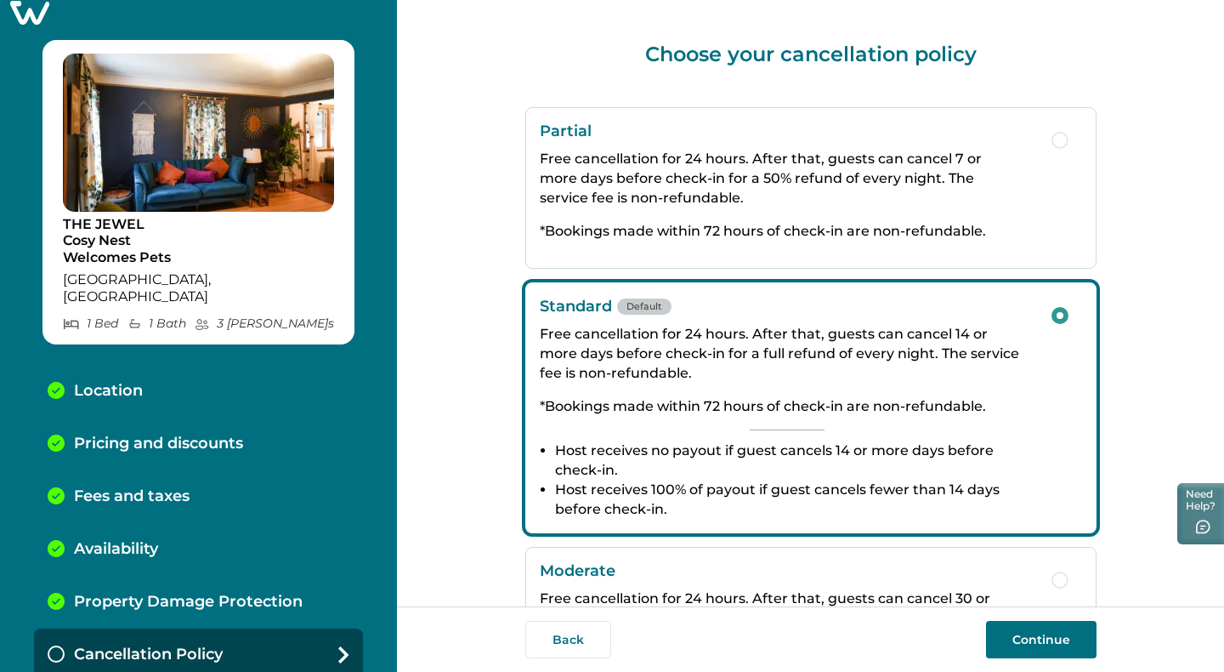
scroll to position [9, 0]
